Goal: Task Accomplishment & Management: Use online tool/utility

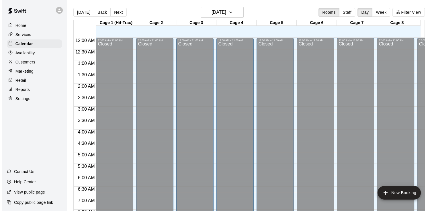
scroll to position [238, 0]
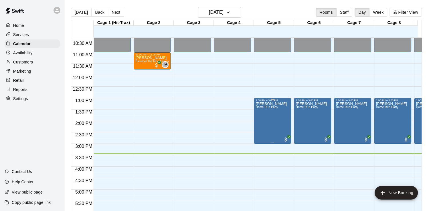
click at [277, 123] on div "[PERSON_NAME] Home Run Party" at bounding box center [271, 207] width 31 height 211
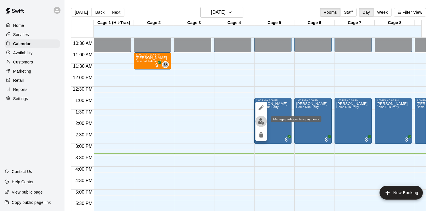
click at [262, 121] on img "edit" at bounding box center [261, 121] width 7 height 7
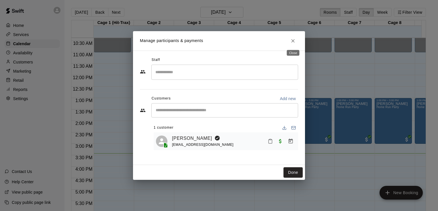
drag, startPoint x: 296, startPoint y: 41, endPoint x: 302, endPoint y: 93, distance: 53.1
click at [296, 41] on button "Close" at bounding box center [292, 41] width 10 height 10
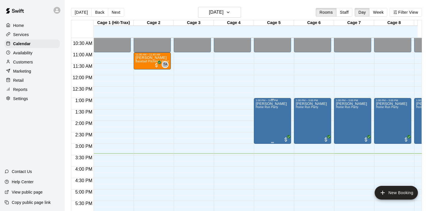
click at [280, 104] on p "[PERSON_NAME]" at bounding box center [271, 104] width 31 height 0
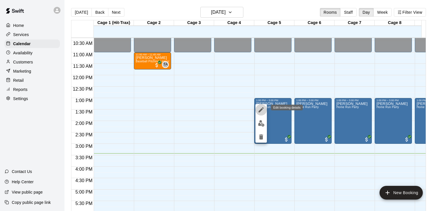
click at [259, 112] on icon "edit" at bounding box center [260, 109] width 5 height 5
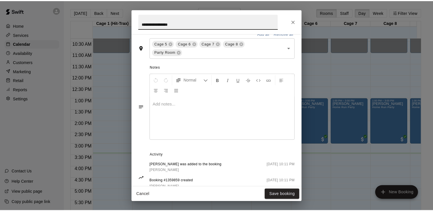
scroll to position [161, 0]
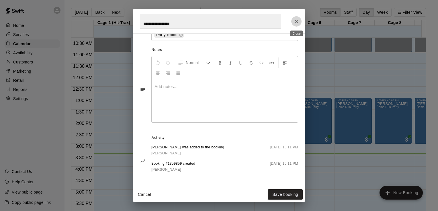
click at [298, 20] on icon "Close" at bounding box center [296, 22] width 6 height 6
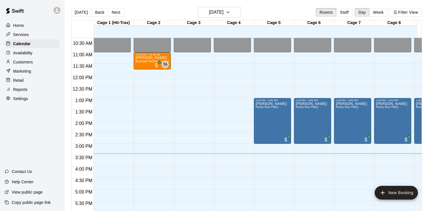
click at [27, 94] on div "Reports" at bounding box center [32, 89] width 55 height 9
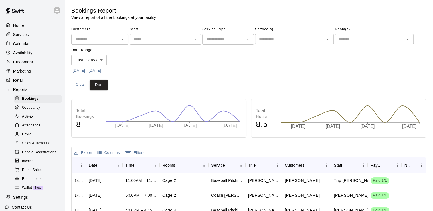
click at [38, 146] on span "Sales & Revenue" at bounding box center [36, 144] width 28 height 6
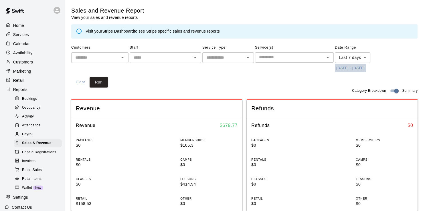
click at [349, 68] on button "[DATE] - [DATE]" at bounding box center [350, 68] width 31 height 9
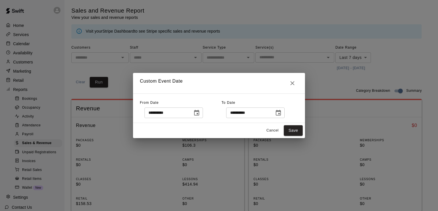
click at [199, 113] on icon "Choose date, selected date is Sep 13, 2025" at bounding box center [196, 113] width 5 height 6
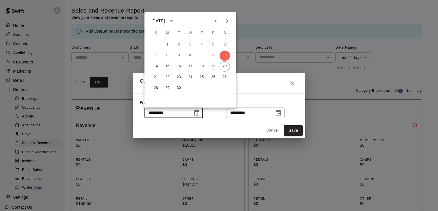
click at [214, 21] on icon "Previous month" at bounding box center [215, 20] width 7 height 7
click at [167, 88] on button "25" at bounding box center [167, 88] width 10 height 10
type input "**********"
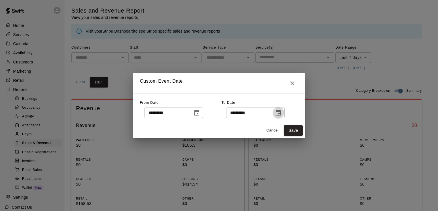
click at [281, 114] on icon "Choose date, selected date is Sep 20, 2025" at bounding box center [278, 113] width 7 height 7
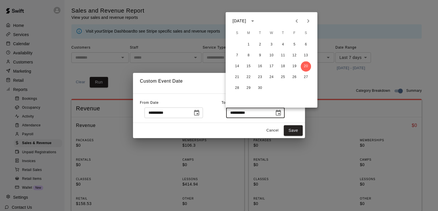
click at [294, 22] on icon "Previous month" at bounding box center [296, 20] width 7 height 7
click at [271, 88] on button "27" at bounding box center [271, 88] width 10 height 10
type input "**********"
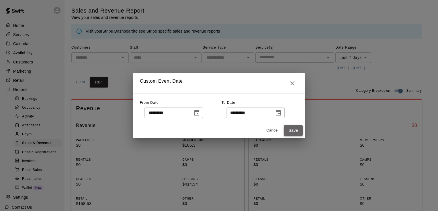
click at [295, 133] on button "Save" at bounding box center [292, 130] width 19 height 11
type input "******"
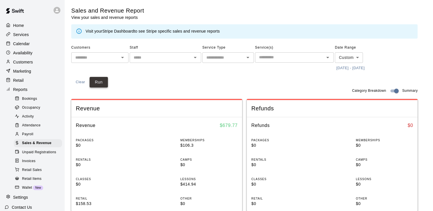
click at [103, 81] on button "Run" at bounding box center [99, 82] width 18 height 11
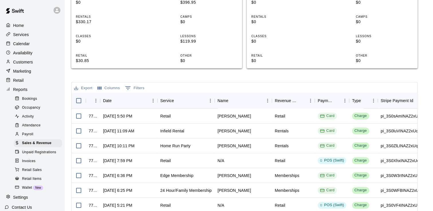
scroll to position [172, 0]
